Goal: Information Seeking & Learning: Compare options

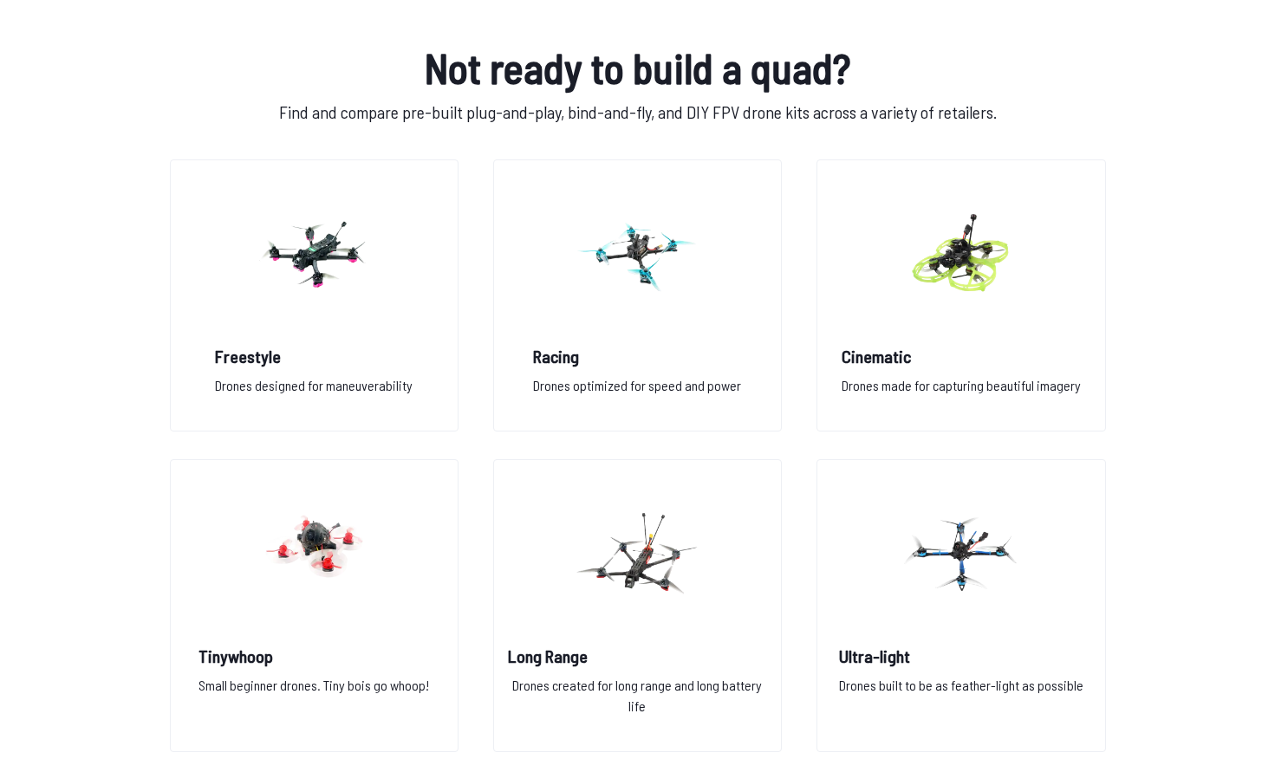
scroll to position [1197, 0]
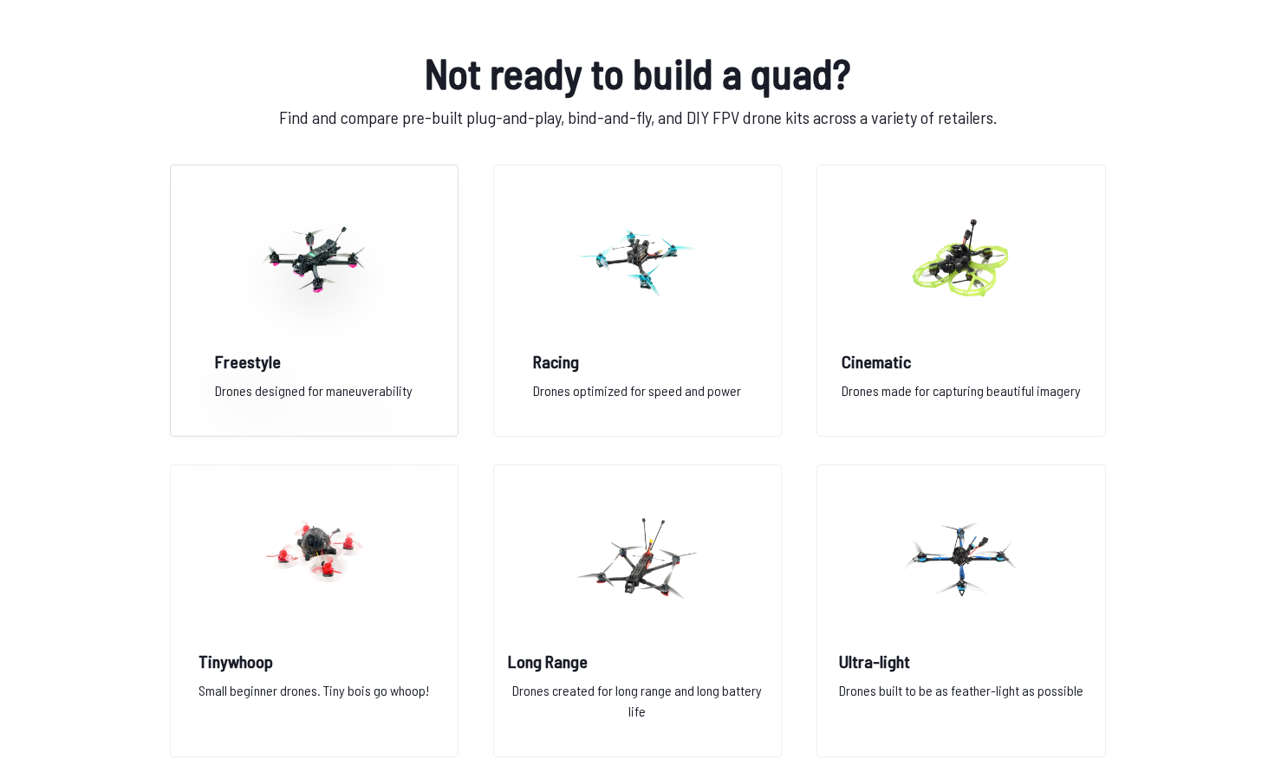
click at [315, 250] on img at bounding box center [313, 259] width 125 height 152
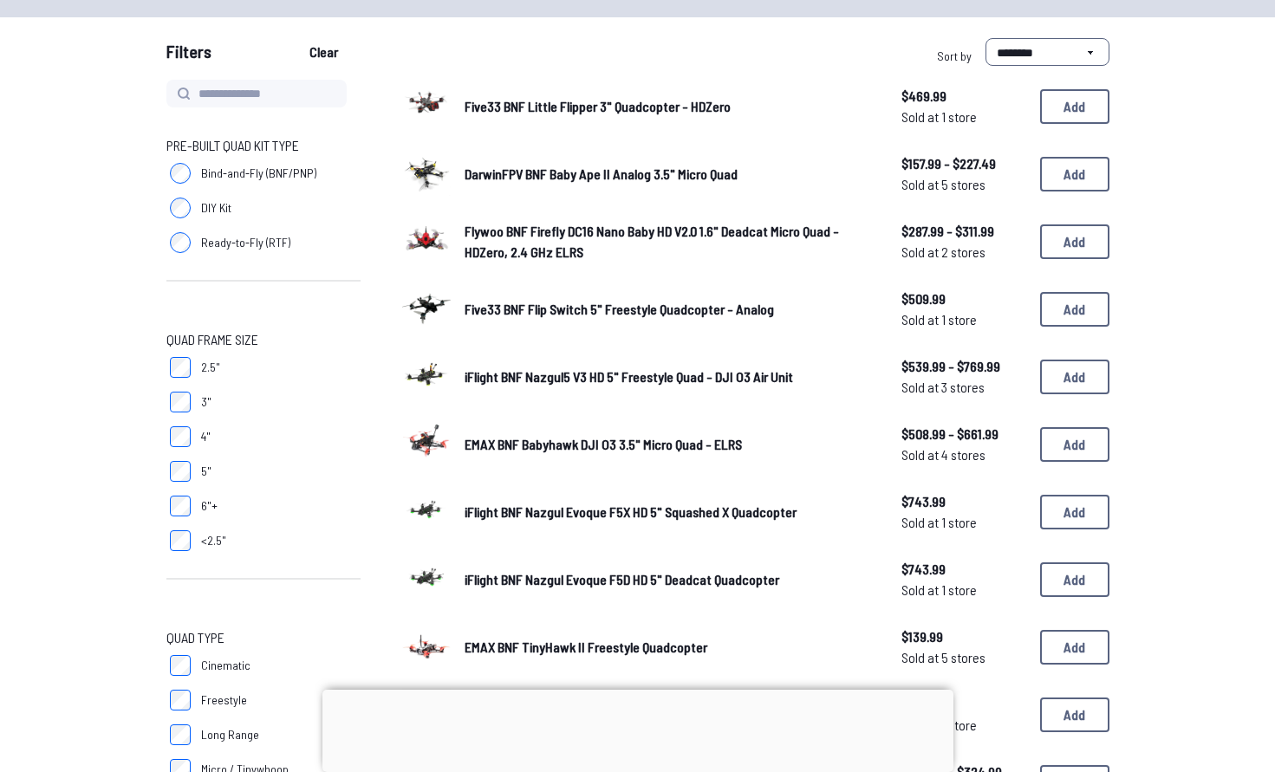
scroll to position [143, 0]
click at [607, 367] on span "iFlight BNF Nazgul5 V3 HD 5" Freestyle Quad - DJI O3 Air Unit" at bounding box center [628, 375] width 328 height 16
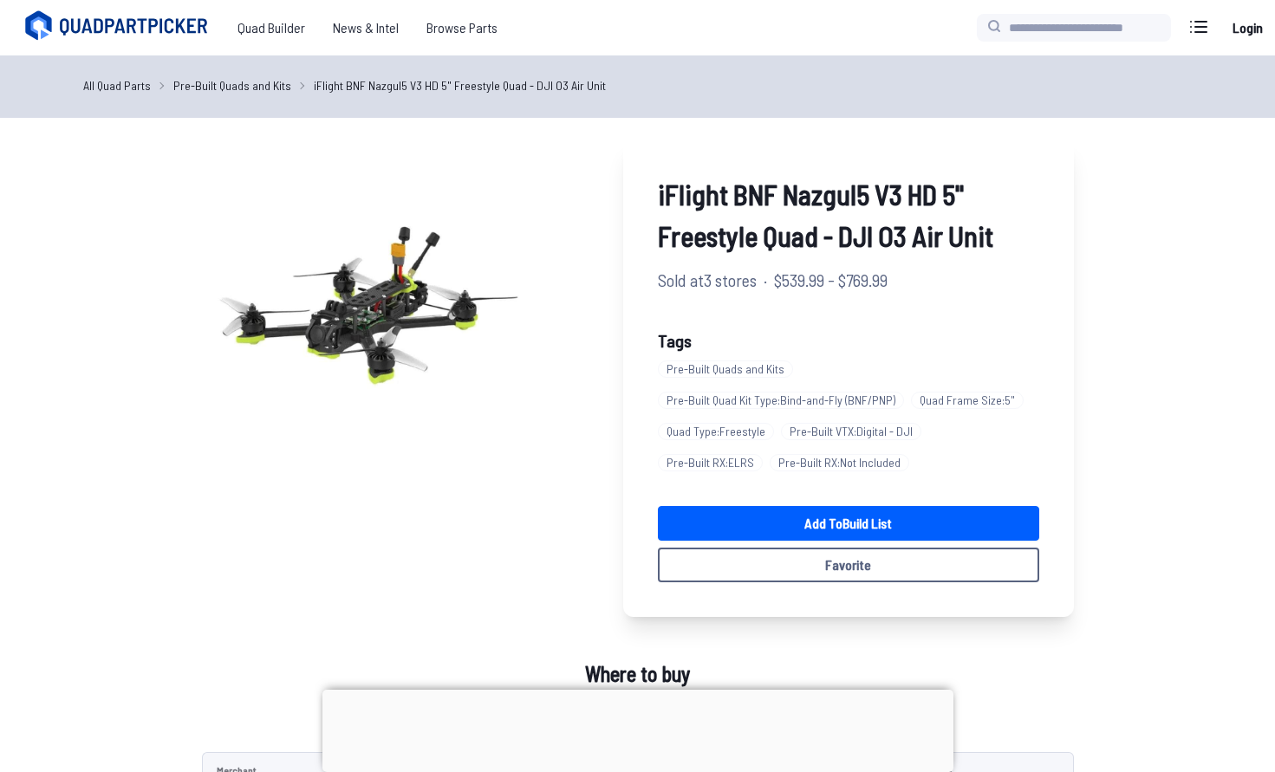
click at [711, 362] on span "Pre-Built Quads and Kits" at bounding box center [725, 368] width 135 height 17
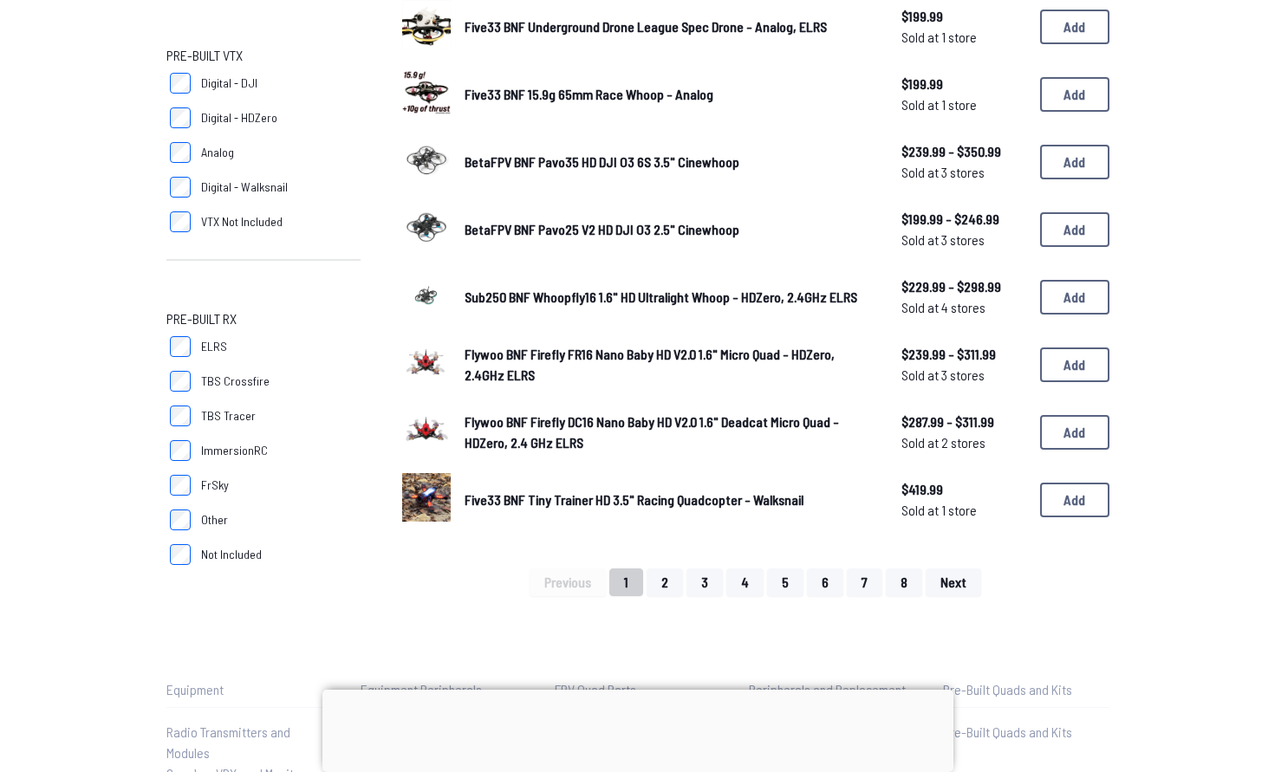
scroll to position [1024, 0]
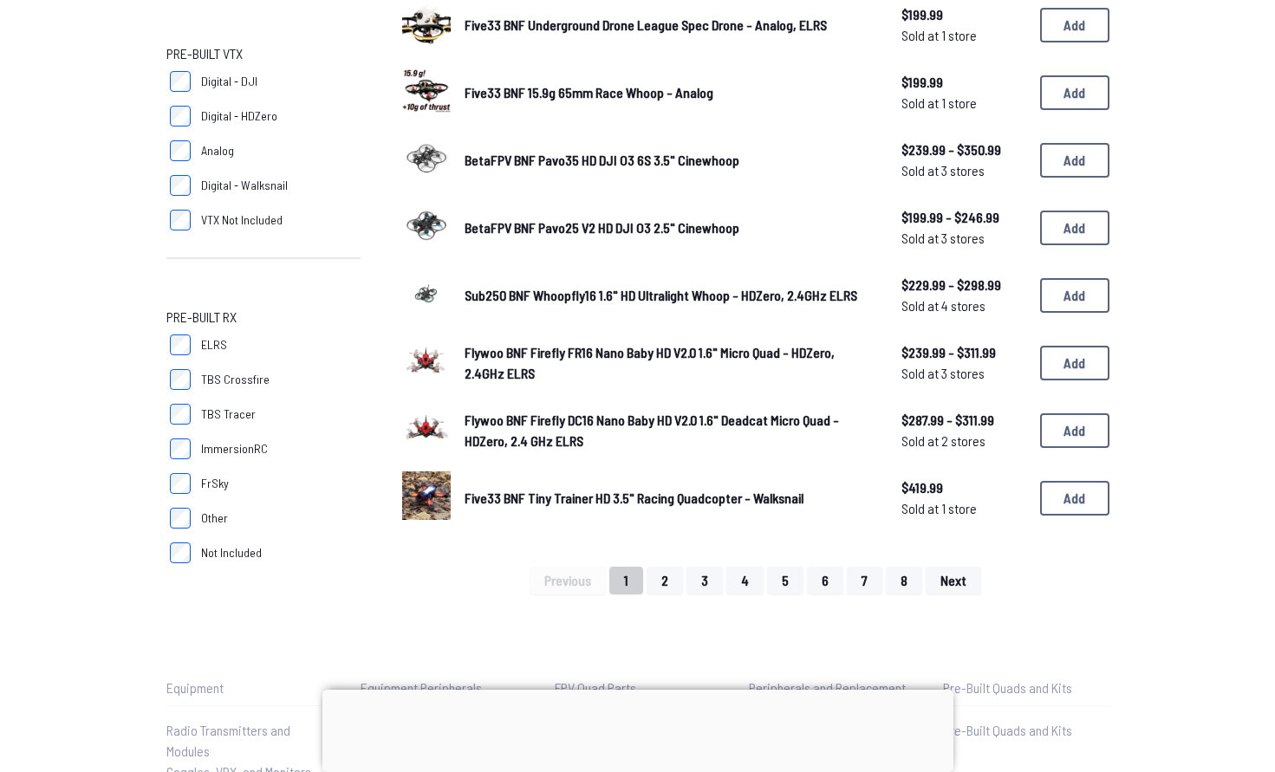
click at [702, 287] on span "Sub250 BNF Whoopfly16 1.6" HD Ultralight Whoop - HDZero, 2.4GHz ELRS" at bounding box center [660, 295] width 392 height 16
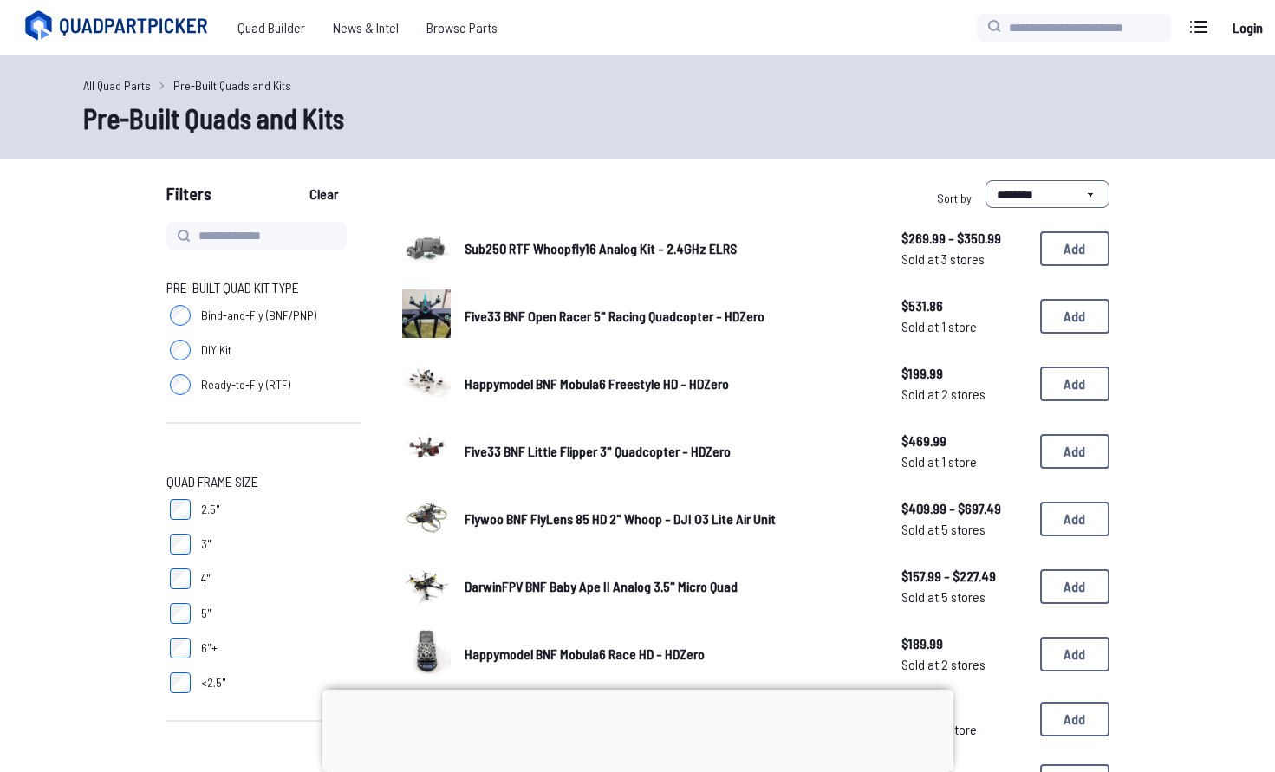
scroll to position [1024, 0]
